Goal: Transaction & Acquisition: Purchase product/service

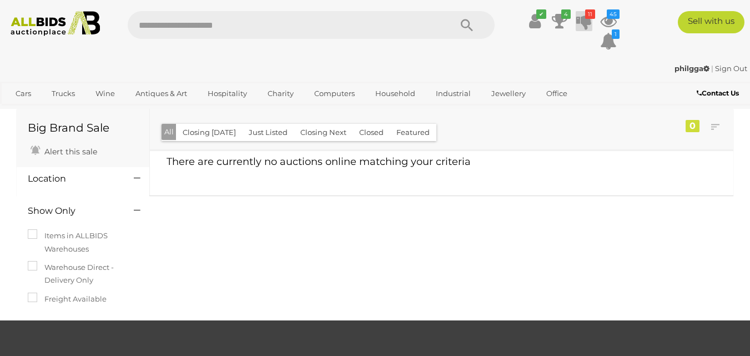
click at [585, 16] on icon "11" at bounding box center [590, 13] width 10 height 9
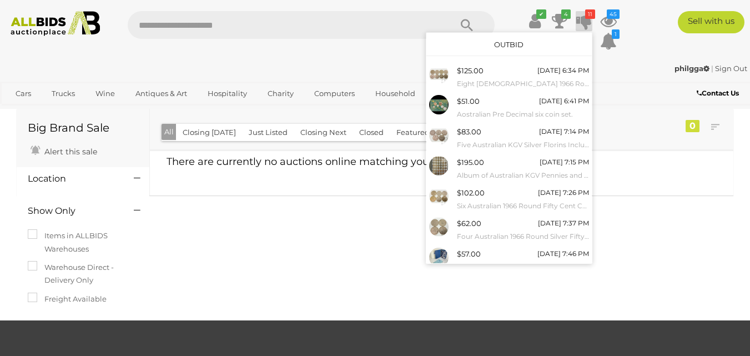
click at [508, 42] on link "Outbid" at bounding box center [508, 44] width 29 height 9
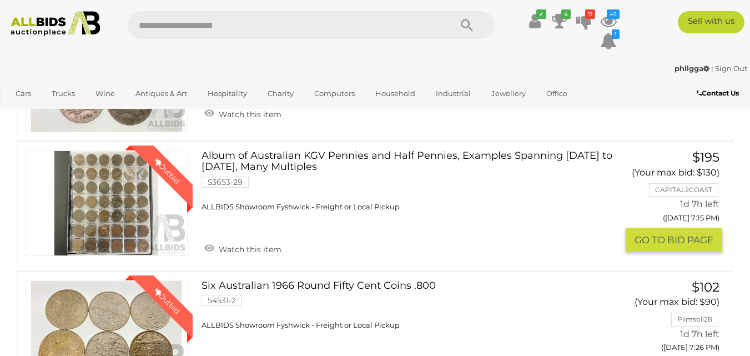
scroll to position [722, 0]
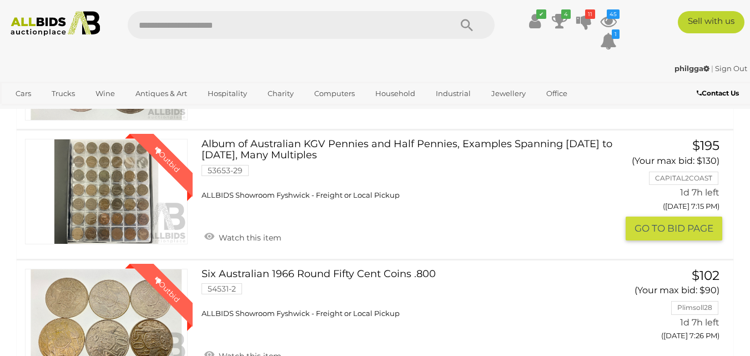
click at [370, 142] on link "Album of Australian KGV Pennies and Half Pennies, Examples Spanning [DATE] to […" at bounding box center [408, 169] width 396 height 61
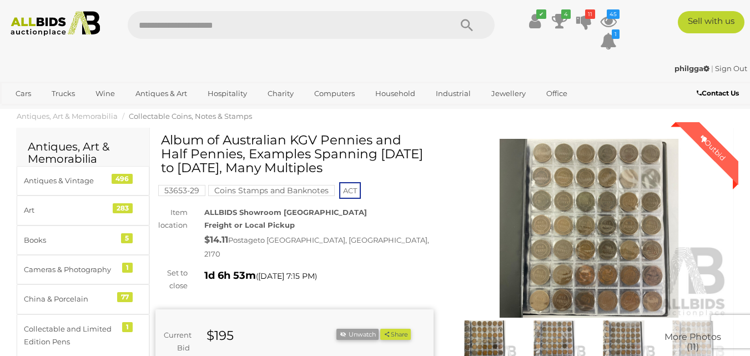
scroll to position [111, 0]
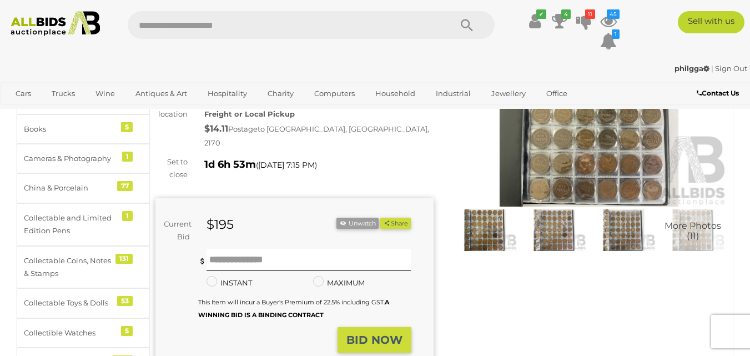
click at [550, 231] on img at bounding box center [555, 229] width 64 height 41
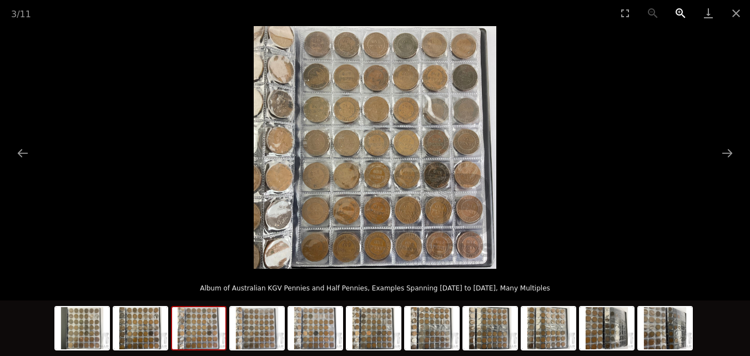
click at [677, 6] on button "Zoom in" at bounding box center [681, 13] width 28 height 26
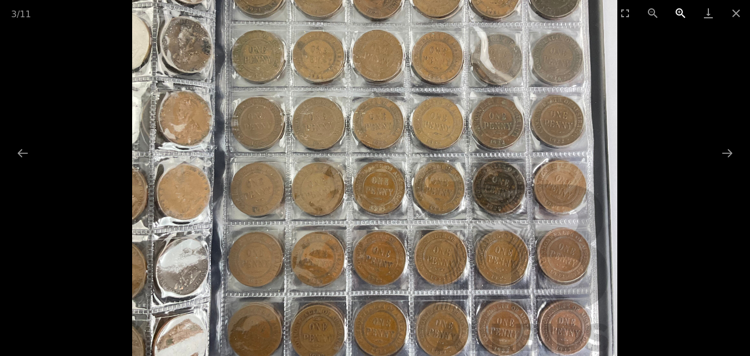
click at [677, 6] on button "Zoom in" at bounding box center [681, 13] width 28 height 26
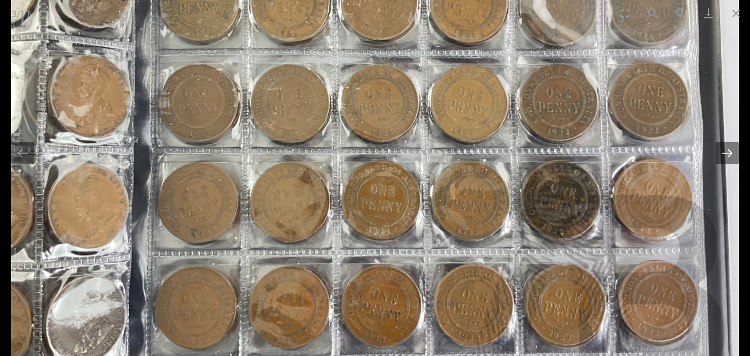
click at [733, 153] on button "Next slide" at bounding box center [727, 153] width 23 height 22
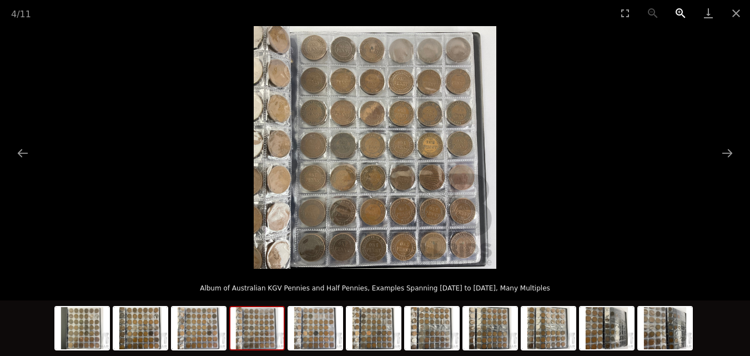
click at [678, 11] on button "Zoom in" at bounding box center [681, 13] width 28 height 26
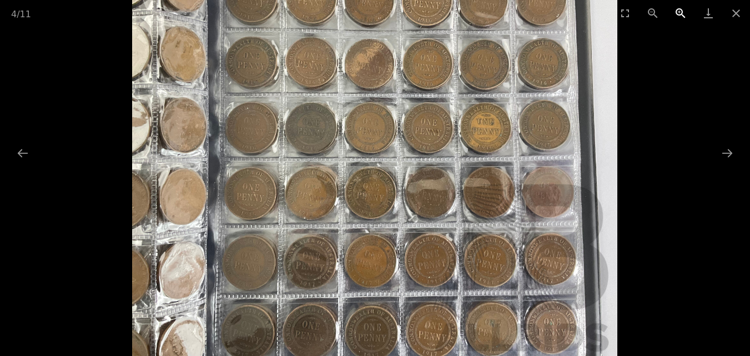
click at [678, 11] on button "Zoom in" at bounding box center [681, 13] width 28 height 26
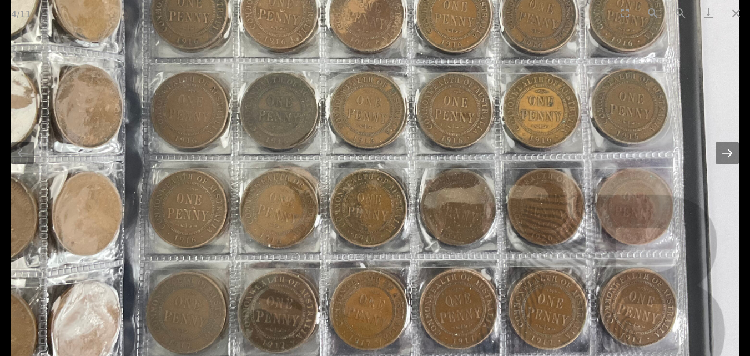
click at [725, 152] on button "Next slide" at bounding box center [727, 153] width 23 height 22
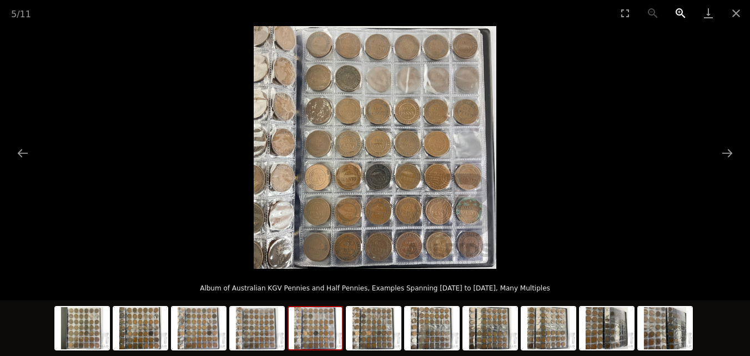
click at [676, 14] on button "Zoom in" at bounding box center [681, 13] width 28 height 26
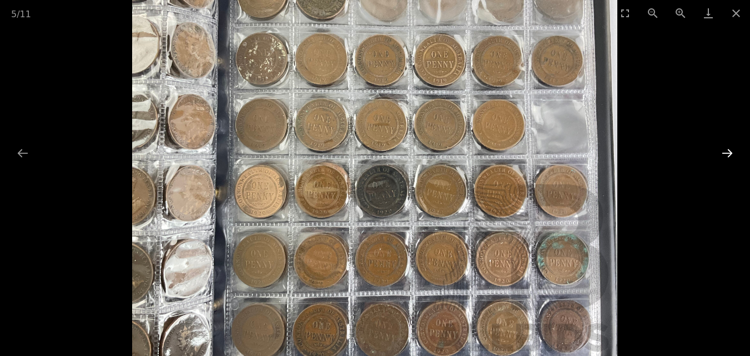
click at [725, 148] on button "Next slide" at bounding box center [727, 153] width 23 height 22
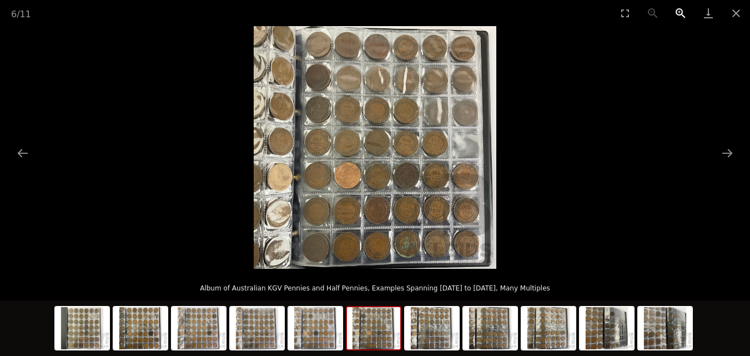
click at [685, 11] on button "Zoom in" at bounding box center [681, 13] width 28 height 26
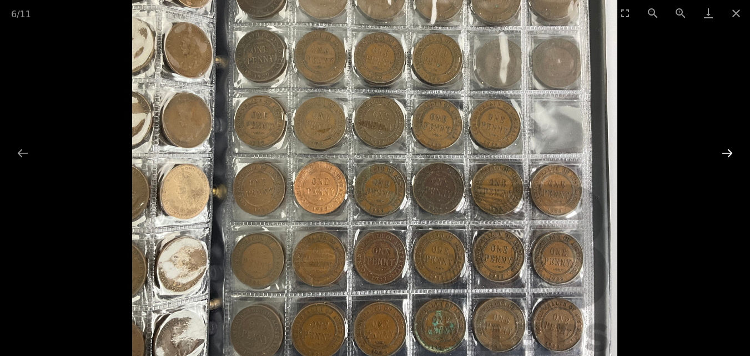
click at [728, 150] on button "Next slide" at bounding box center [727, 153] width 23 height 22
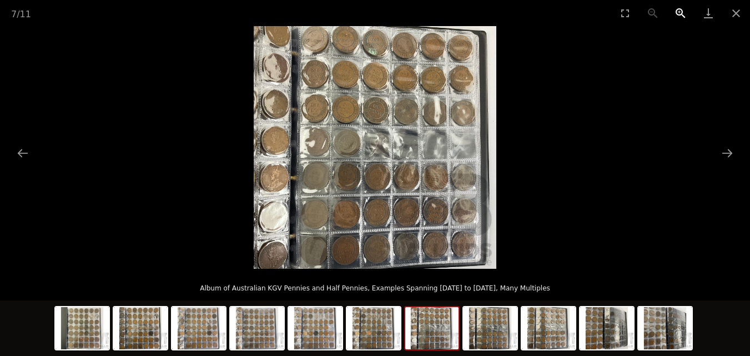
click at [679, 9] on button "Zoom in" at bounding box center [681, 13] width 28 height 26
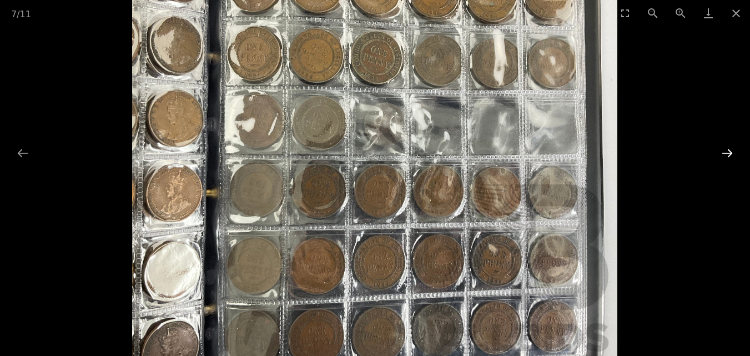
click at [724, 153] on button "Next slide" at bounding box center [727, 153] width 23 height 22
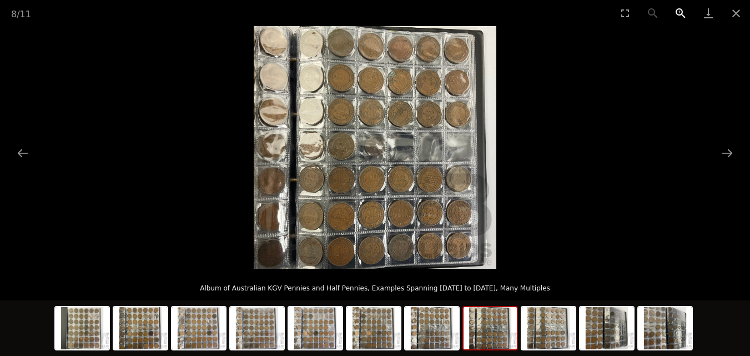
click at [684, 12] on button "Zoom in" at bounding box center [681, 13] width 28 height 26
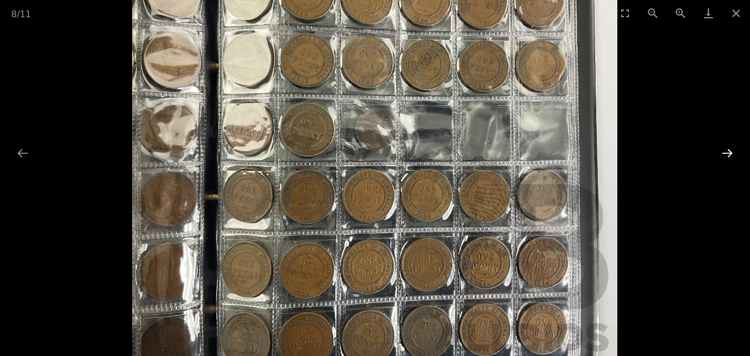
click at [725, 153] on button "Next slide" at bounding box center [727, 153] width 23 height 22
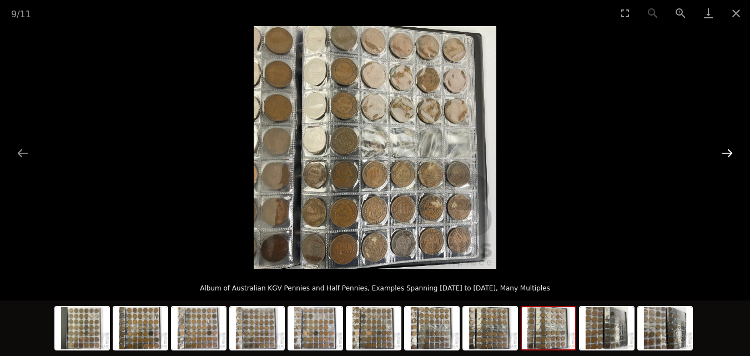
click at [725, 153] on button "Next slide" at bounding box center [727, 153] width 23 height 22
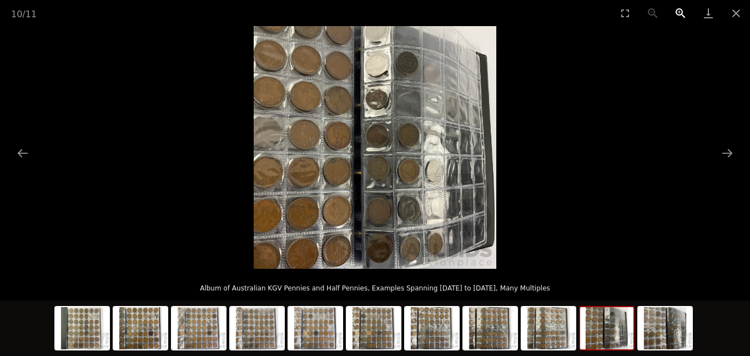
click at [684, 11] on button "Zoom in" at bounding box center [681, 13] width 28 height 26
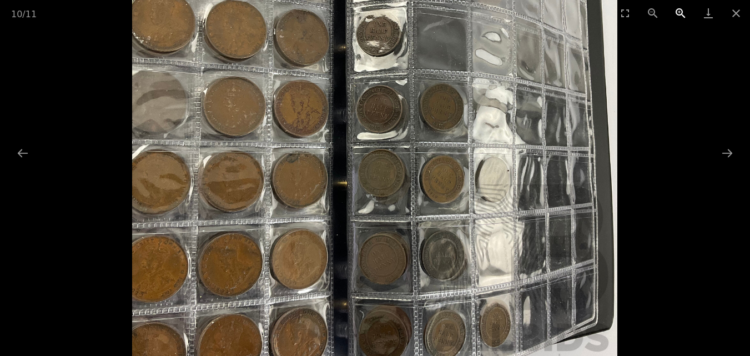
click at [684, 11] on button "Zoom in" at bounding box center [681, 13] width 28 height 26
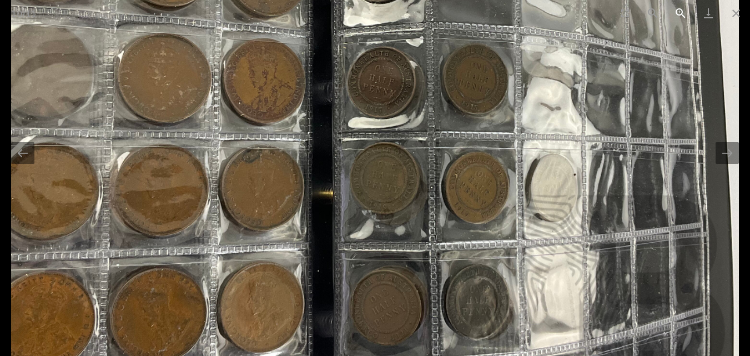
click at [684, 11] on button "Zoom in" at bounding box center [681, 13] width 28 height 26
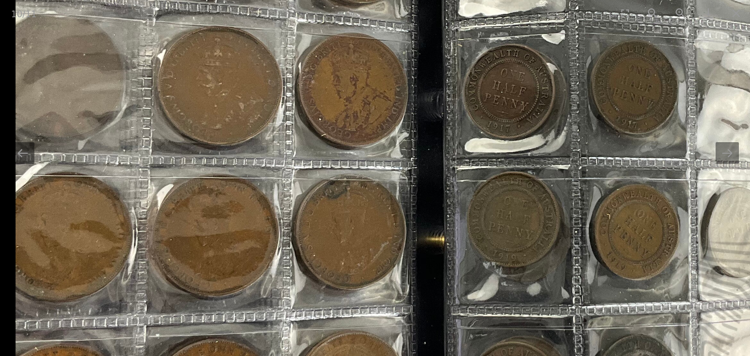
drag, startPoint x: 238, startPoint y: 215, endPoint x: 440, endPoint y: 264, distance: 208.0
click at [440, 264] on img at bounding box center [501, 137] width 971 height 971
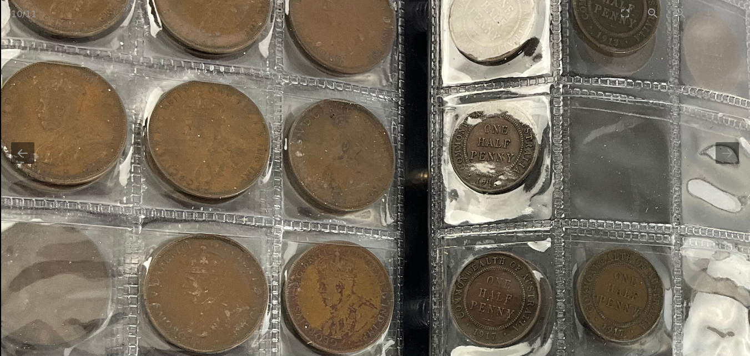
drag, startPoint x: 415, startPoint y: 105, endPoint x: 423, endPoint y: 298, distance: 193.4
click at [423, 298] on img at bounding box center [486, 345] width 971 height 971
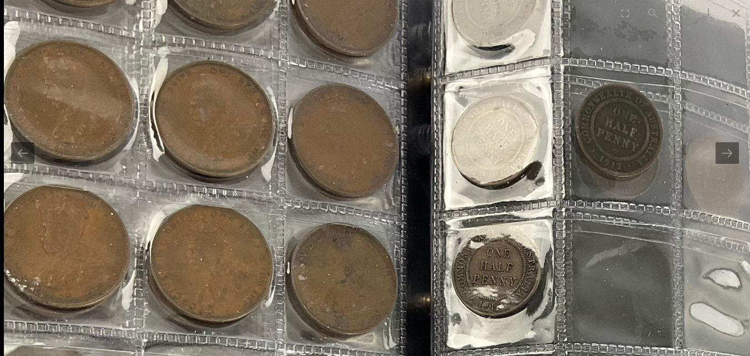
drag, startPoint x: 381, startPoint y: 148, endPoint x: 403, endPoint y: 94, distance: 58.6
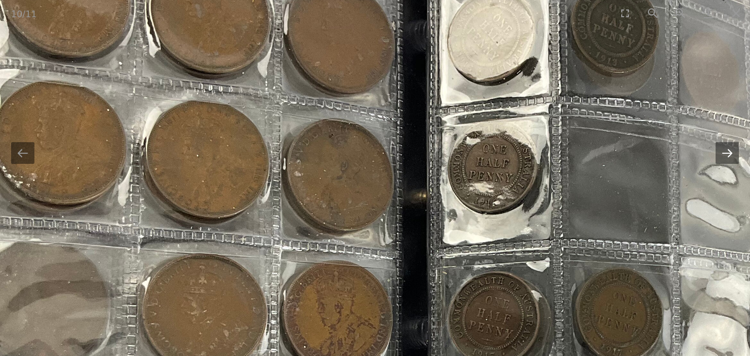
click at [724, 148] on button "Next slide" at bounding box center [727, 153] width 23 height 22
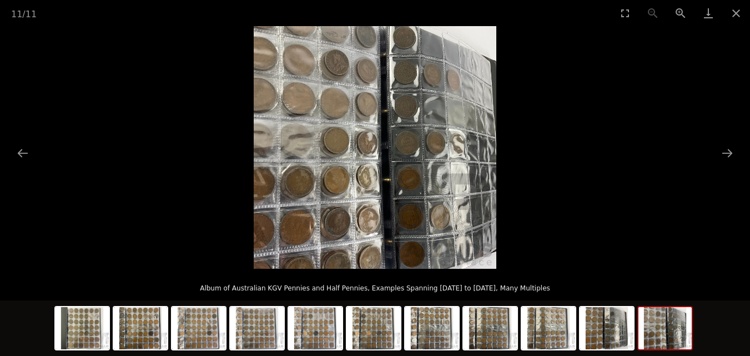
click at [661, 339] on img at bounding box center [665, 328] width 53 height 42
click at [735, 11] on button "Close gallery" at bounding box center [737, 13] width 28 height 26
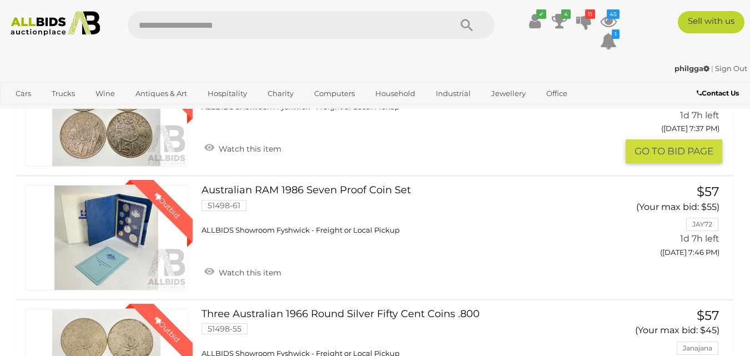
scroll to position [1055, 0]
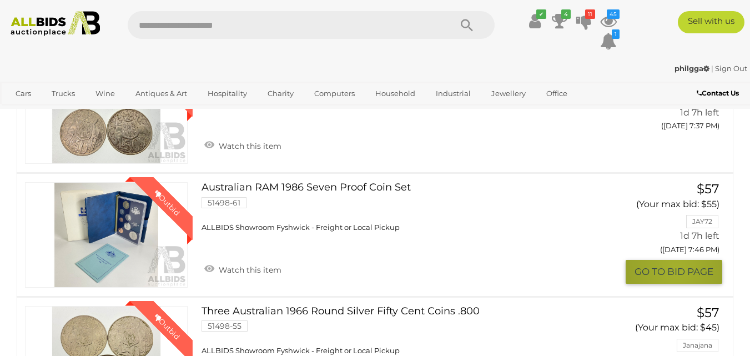
click at [675, 269] on button "GO TO BID PAGE" at bounding box center [674, 272] width 97 height 24
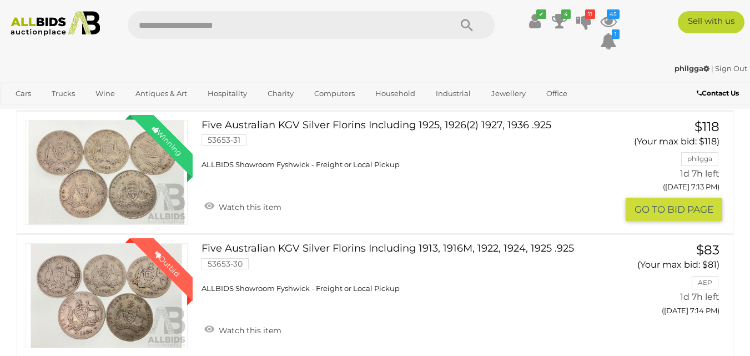
scroll to position [560, 0]
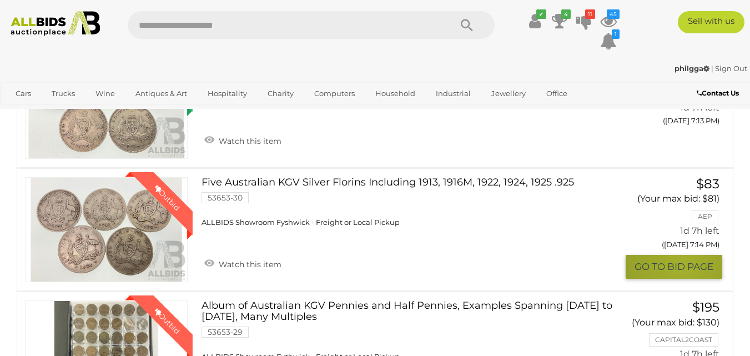
click at [681, 265] on button "GO TO BID PAGE" at bounding box center [674, 267] width 97 height 24
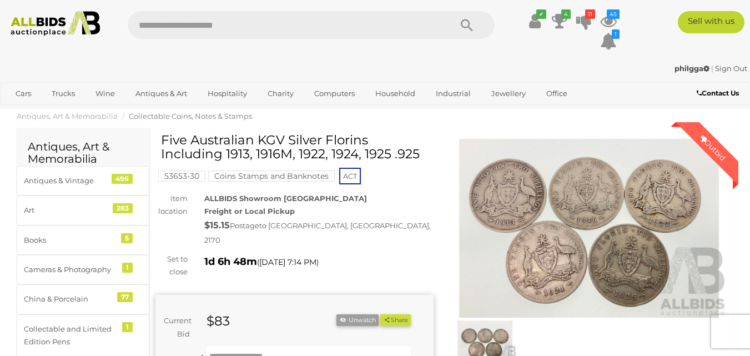
click at [642, 242] on img at bounding box center [589, 228] width 278 height 179
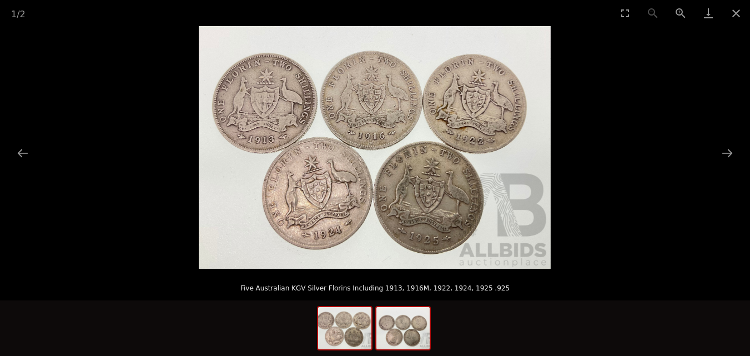
click at [398, 337] on img at bounding box center [403, 328] width 53 height 42
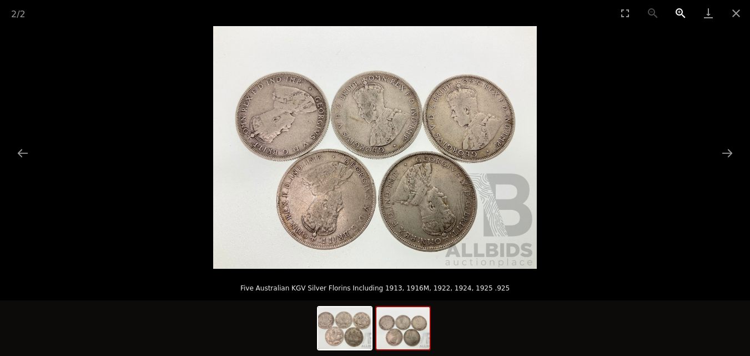
click at [676, 11] on button "Zoom in" at bounding box center [681, 13] width 28 height 26
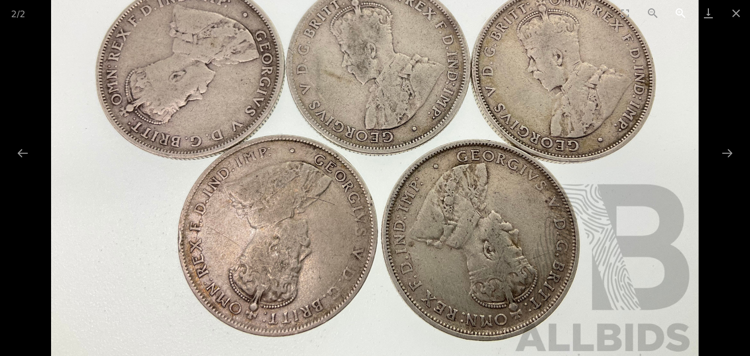
click at [676, 11] on button "Zoom in" at bounding box center [681, 13] width 28 height 26
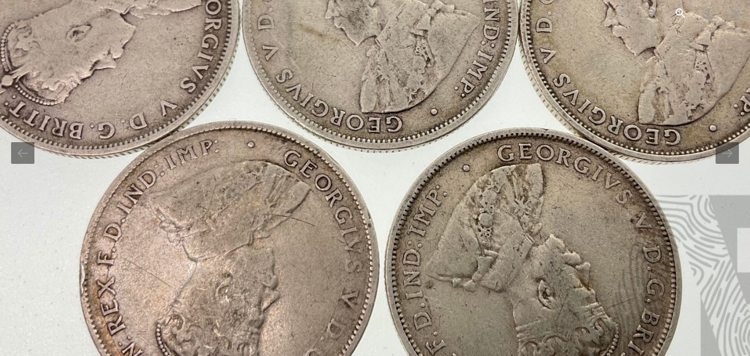
click at [676, 11] on button "Zoom in" at bounding box center [681, 13] width 28 height 26
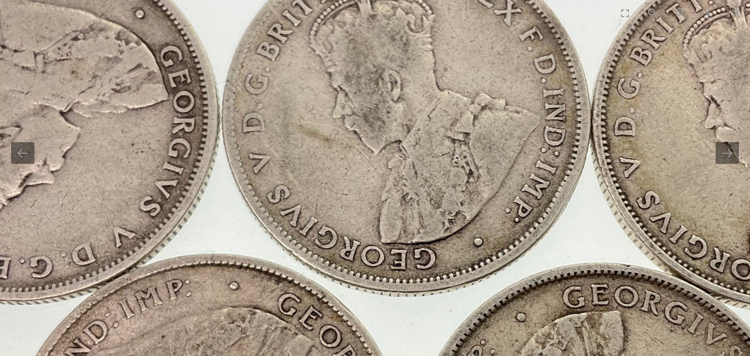
drag, startPoint x: 277, startPoint y: 47, endPoint x: 301, endPoint y: 194, distance: 149.2
click at [301, 194] on img at bounding box center [399, 248] width 1295 height 971
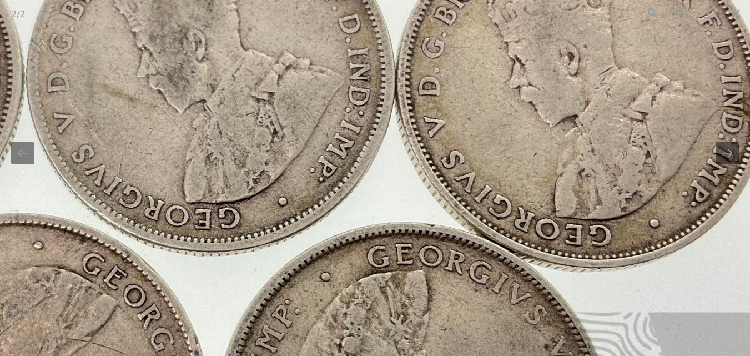
drag, startPoint x: 661, startPoint y: 171, endPoint x: 483, endPoint y: 3, distance: 245.2
click at [483, 3] on div "2 / 2 Five Australian KGV Silver Florins Including 1913, 1916M, 1922, 1924, 192…" at bounding box center [375, 178] width 750 height 356
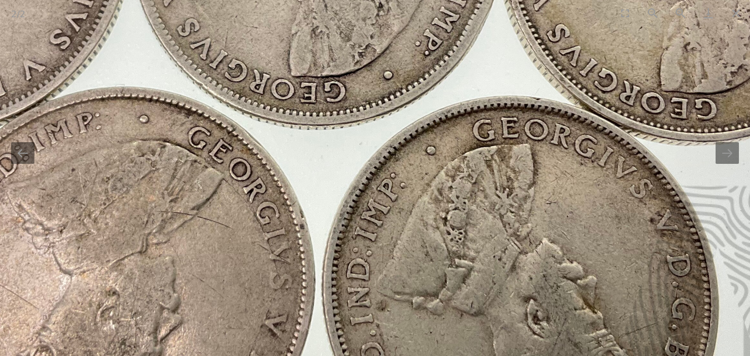
drag, startPoint x: 468, startPoint y: 219, endPoint x: 435, endPoint y: 263, distance: 54.8
click at [526, 260] on img at bounding box center [309, 82] width 1295 height 971
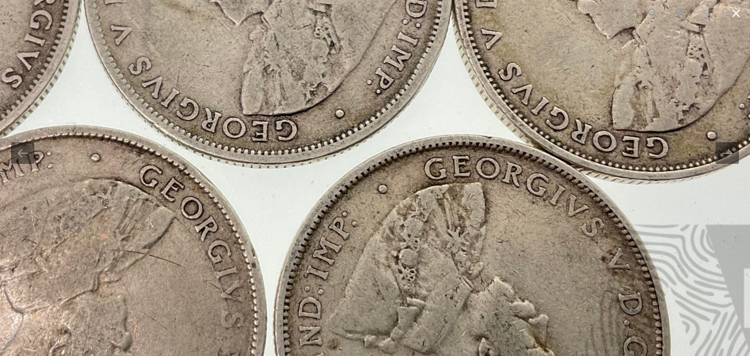
click at [734, 10] on button "Close gallery" at bounding box center [737, 13] width 28 height 26
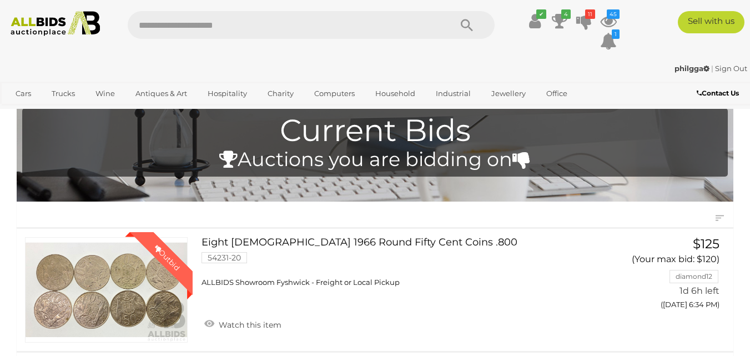
scroll to position [5, 0]
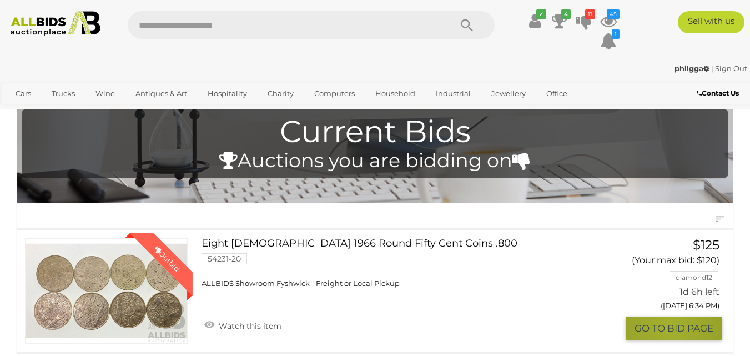
click at [668, 328] on button "GO TO BID PAGE" at bounding box center [674, 329] width 97 height 24
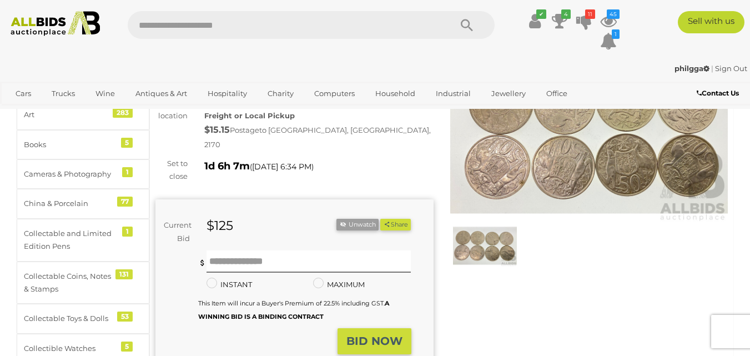
scroll to position [167, 0]
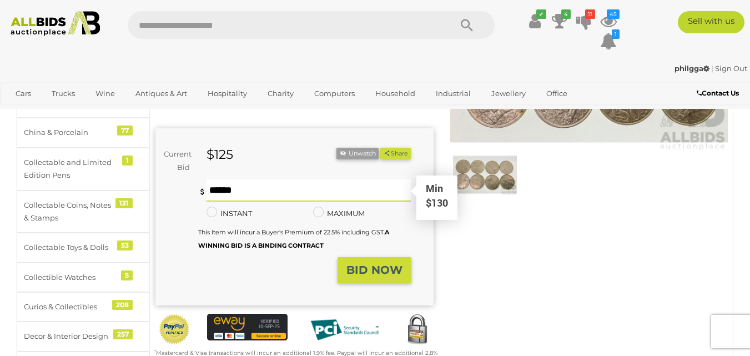
click at [223, 180] on input "text" at bounding box center [309, 190] width 205 height 22
type input "***"
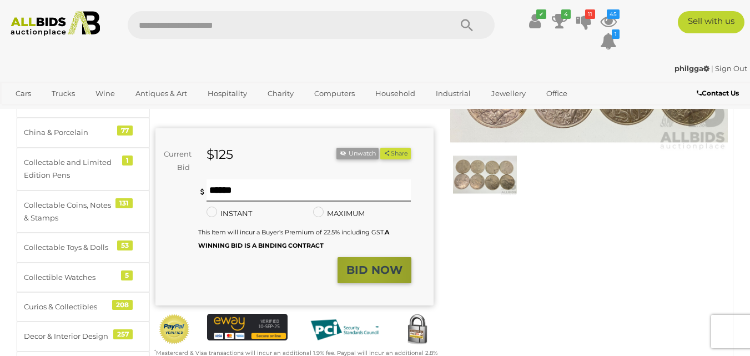
click at [367, 264] on strong "BID NOW" at bounding box center [375, 269] width 56 height 13
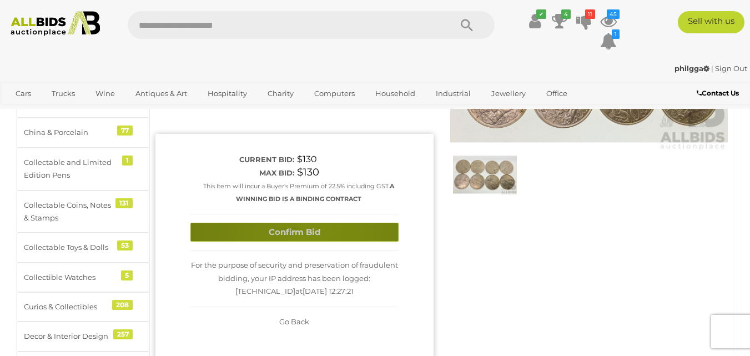
click at [310, 223] on button "Confirm Bid" at bounding box center [294, 232] width 208 height 19
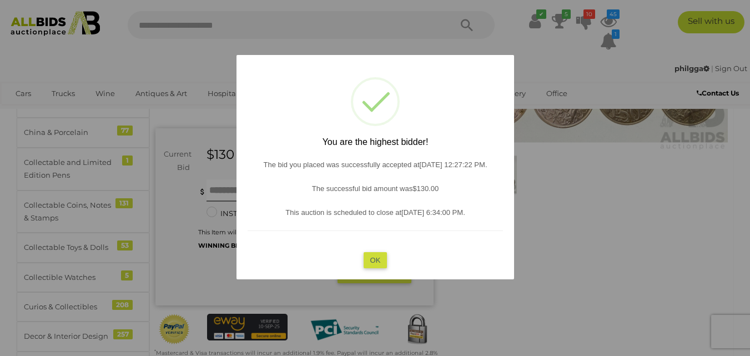
click at [377, 260] on button "OK" at bounding box center [375, 260] width 24 height 16
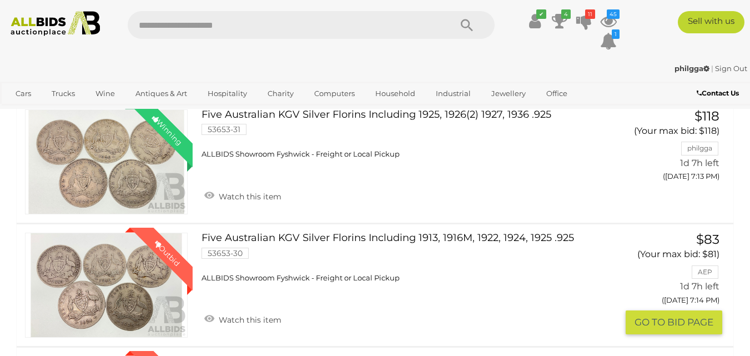
scroll to position [560, 0]
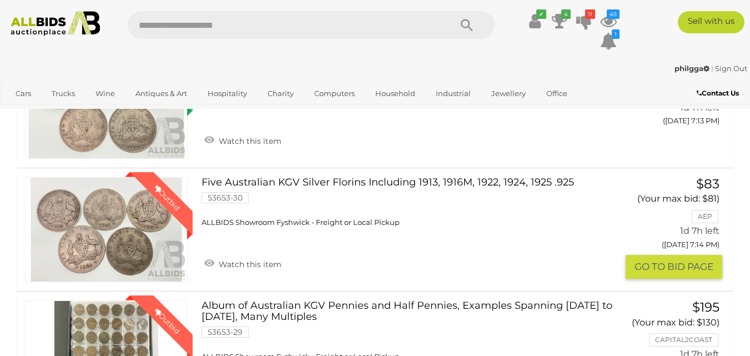
click at [671, 260] on button "GO TO BID PAGE" at bounding box center [674, 267] width 97 height 24
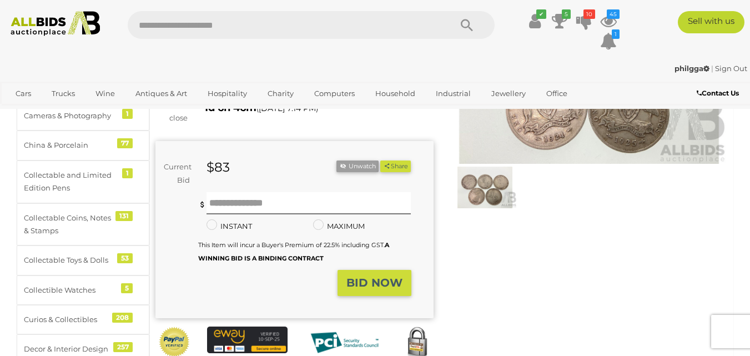
scroll to position [222, 0]
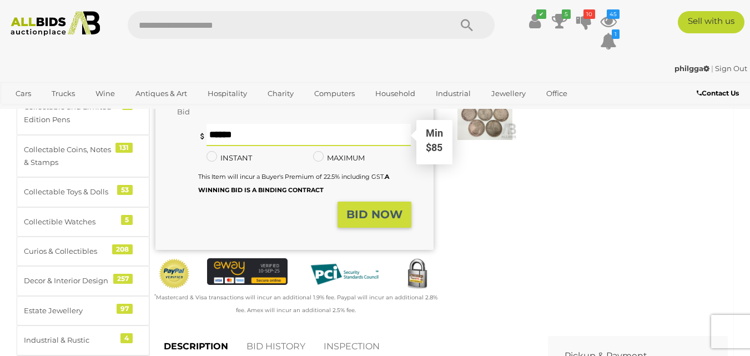
click at [227, 126] on input "text" at bounding box center [309, 135] width 205 height 22
type input "***"
click at [377, 208] on strong "BID NOW" at bounding box center [375, 214] width 56 height 13
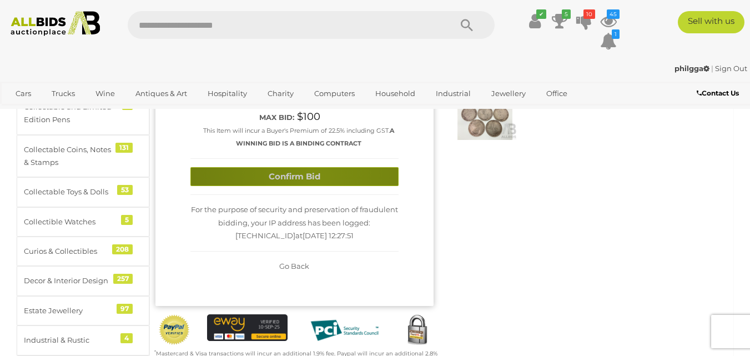
click at [317, 167] on button "Confirm Bid" at bounding box center [294, 176] width 208 height 19
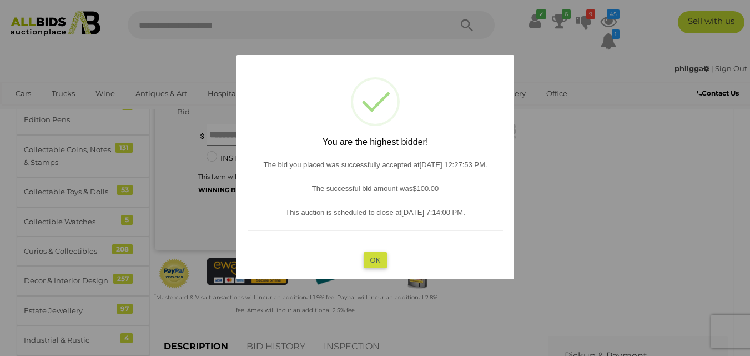
click at [384, 252] on button "OK" at bounding box center [375, 260] width 24 height 16
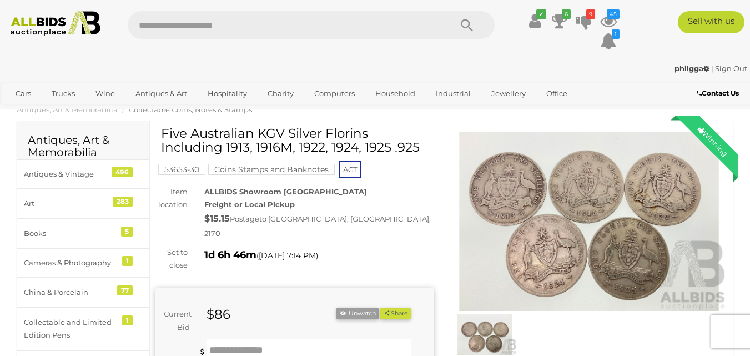
scroll to position [0, 0]
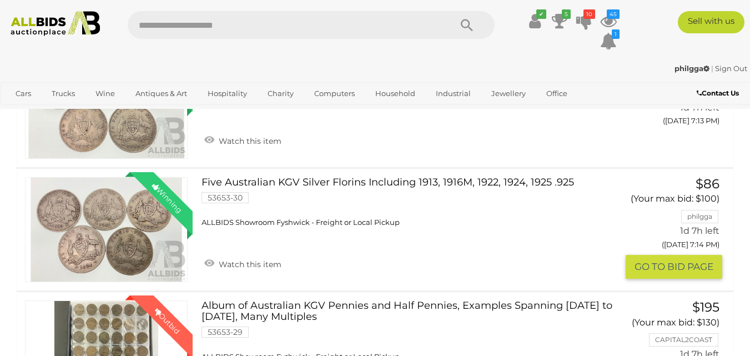
scroll to position [727, 0]
